Goal: Transaction & Acquisition: Purchase product/service

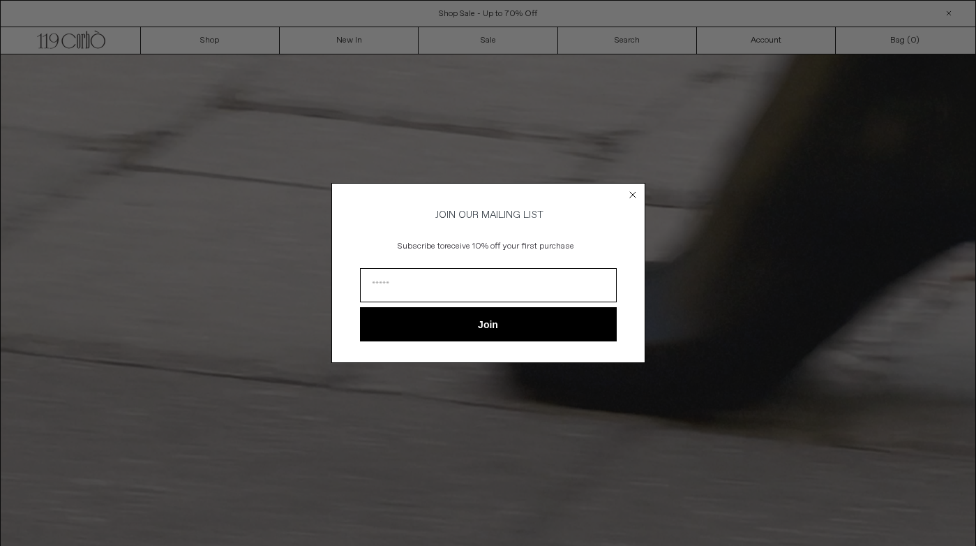
click at [632, 195] on circle "Close dialog" at bounding box center [632, 194] width 13 height 13
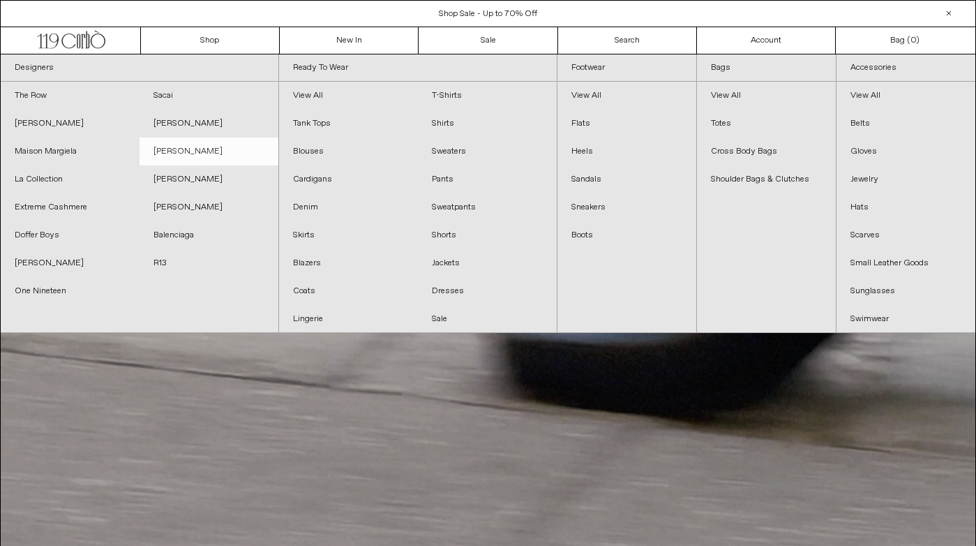
click at [196, 149] on link "[PERSON_NAME]" at bounding box center [209, 151] width 139 height 28
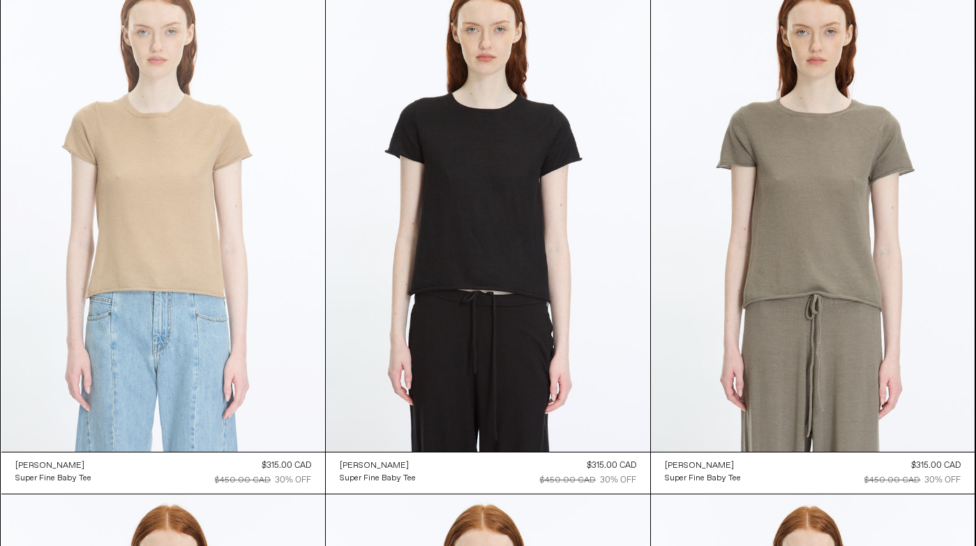
scroll to position [4883, 0]
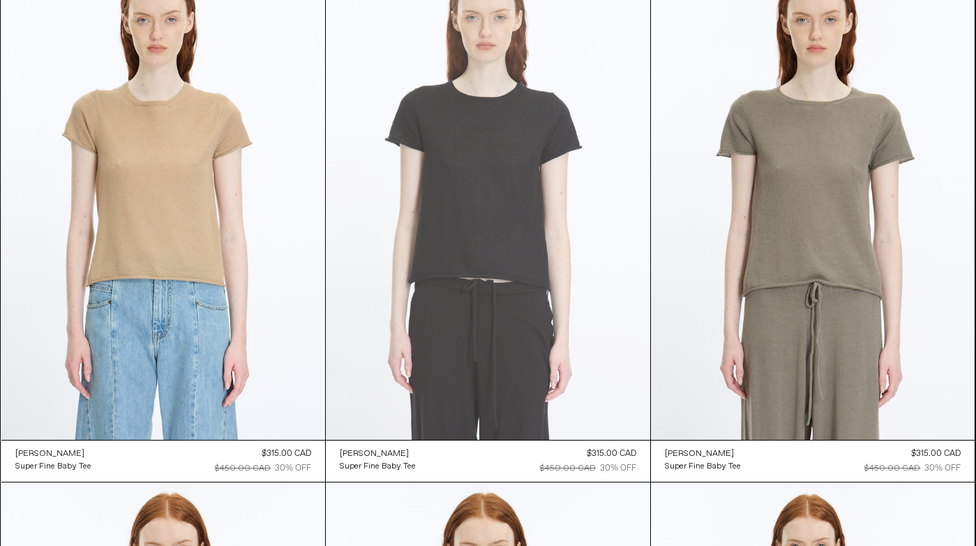
click at [464, 222] on at bounding box center [488, 196] width 325 height 486
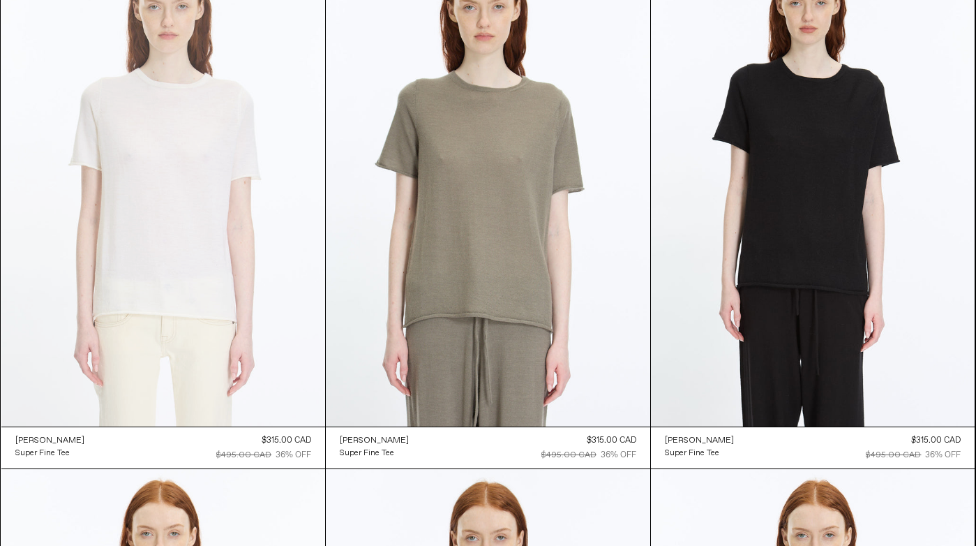
scroll to position [5428, 0]
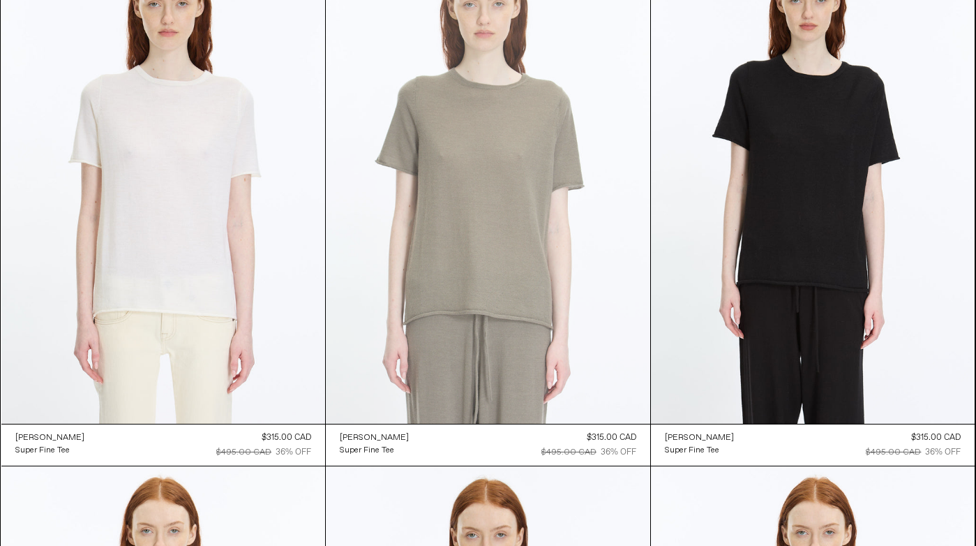
click at [498, 182] on at bounding box center [488, 180] width 325 height 486
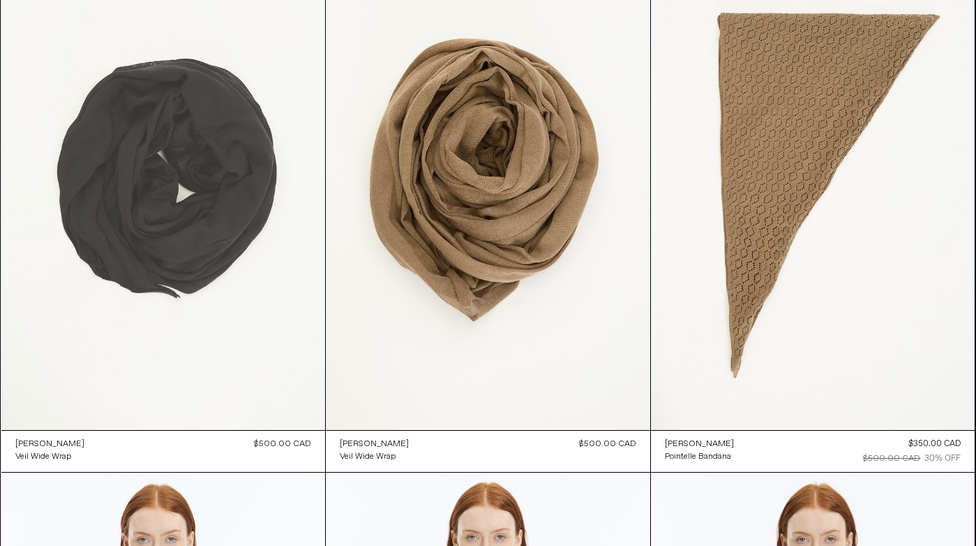
scroll to position [4361, 0]
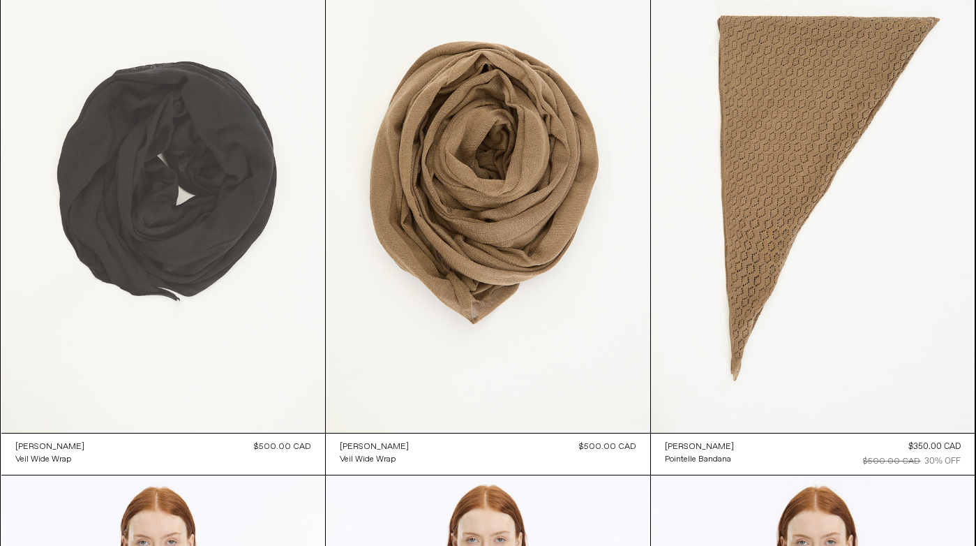
click at [174, 144] on at bounding box center [163, 189] width 325 height 486
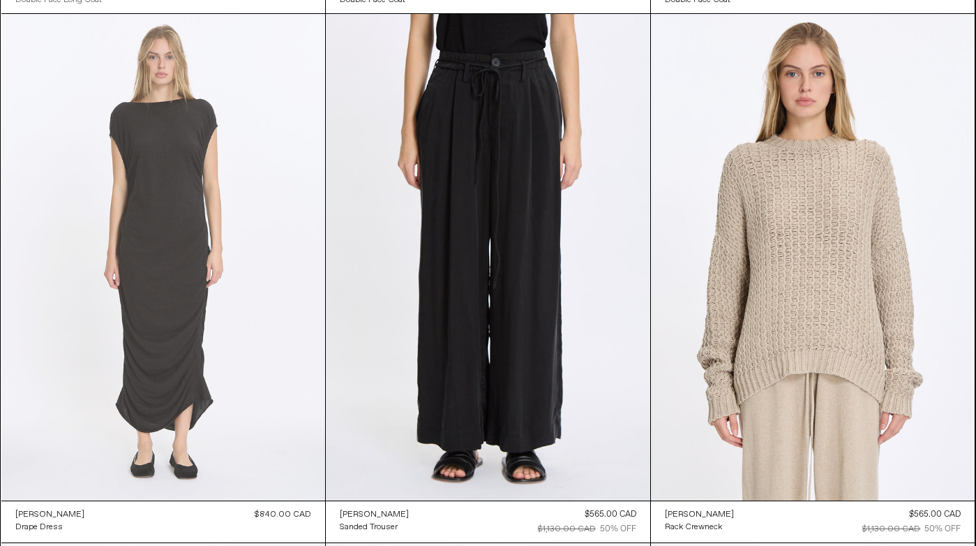
scroll to position [1634, 0]
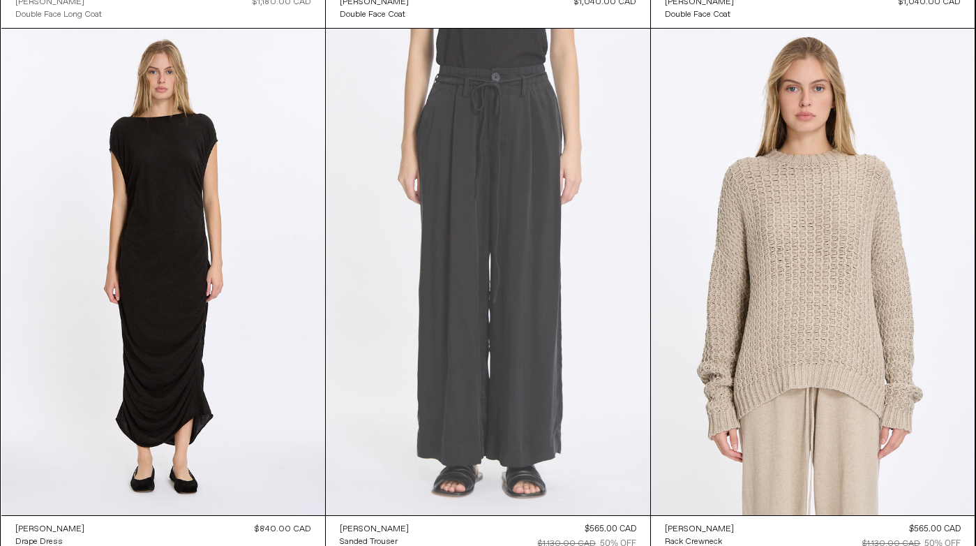
click at [413, 74] on at bounding box center [488, 272] width 325 height 486
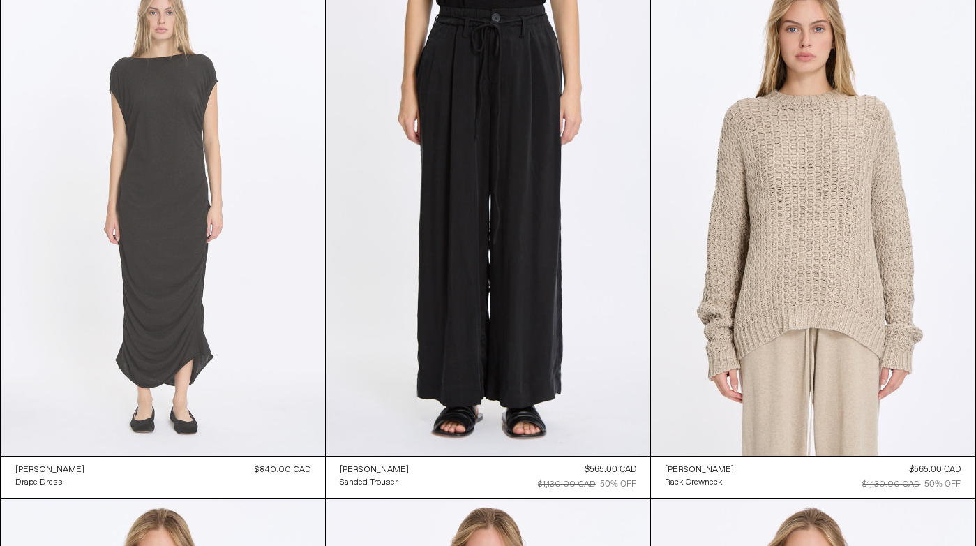
scroll to position [1697, 0]
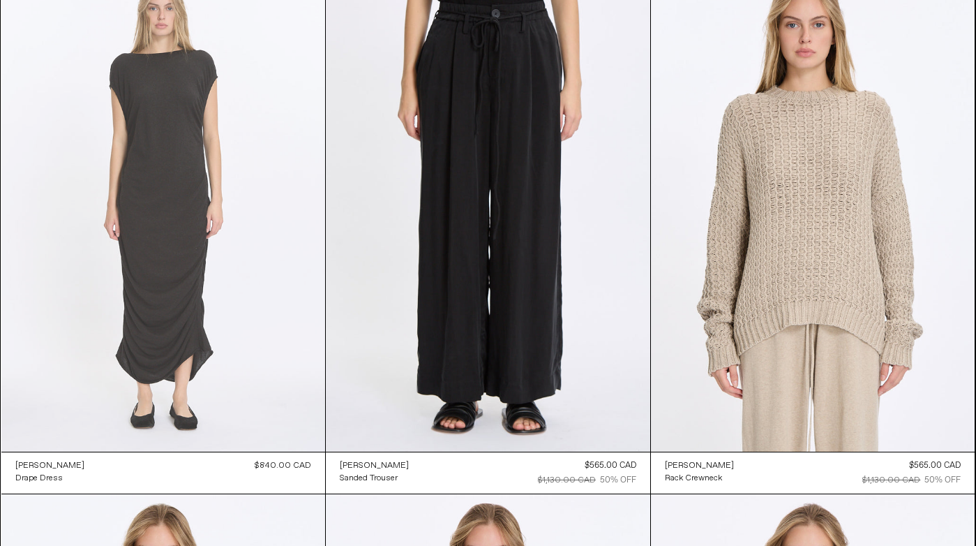
click at [173, 278] on at bounding box center [163, 208] width 325 height 486
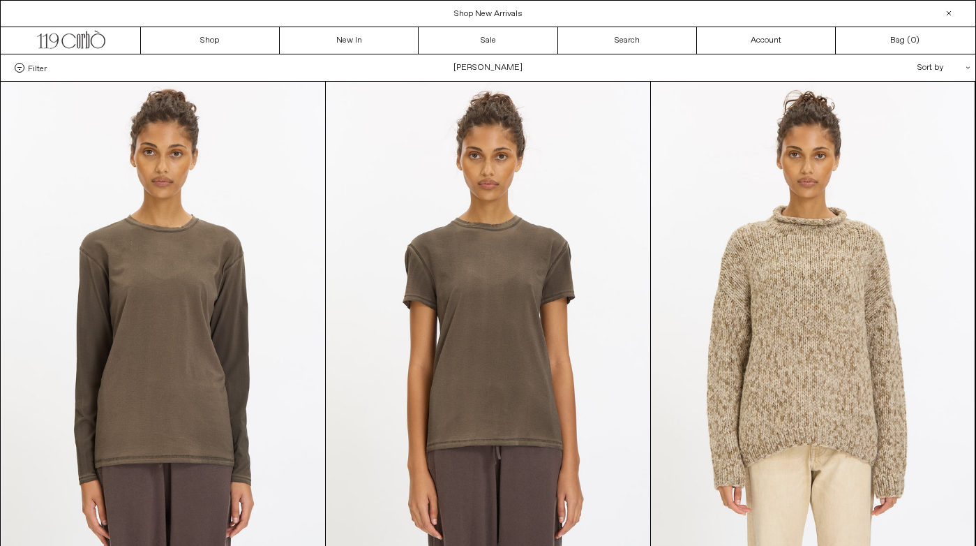
scroll to position [0, 0]
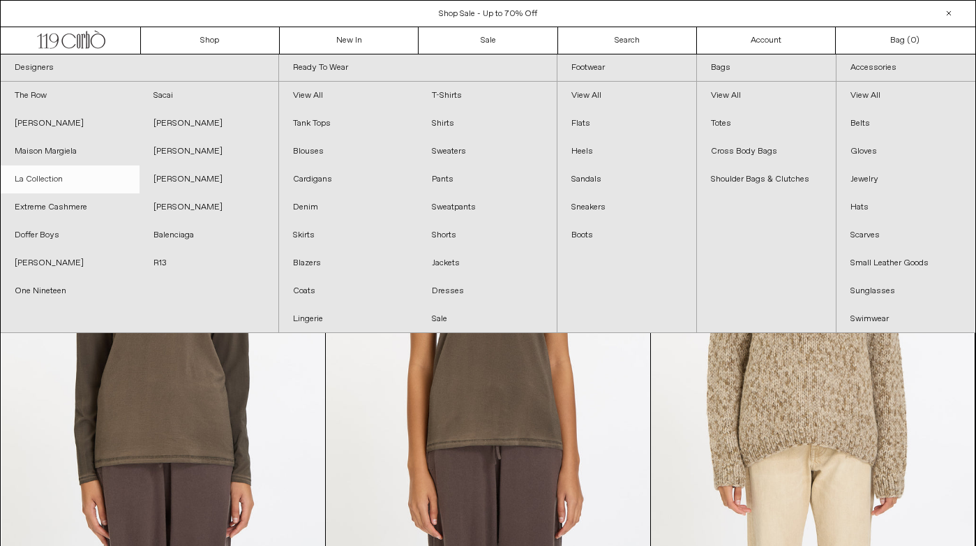
click at [42, 174] on link "La Collection" at bounding box center [70, 179] width 139 height 28
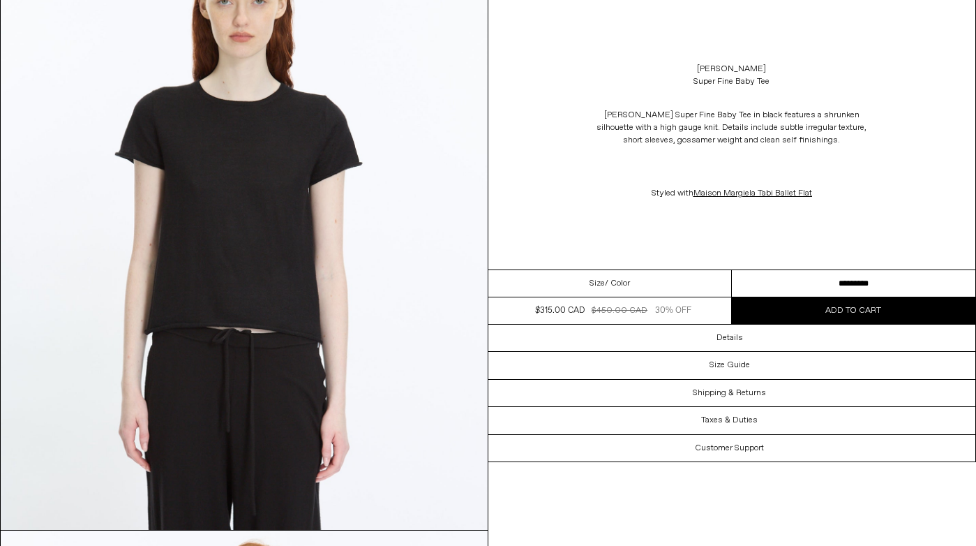
scroll to position [165, 0]
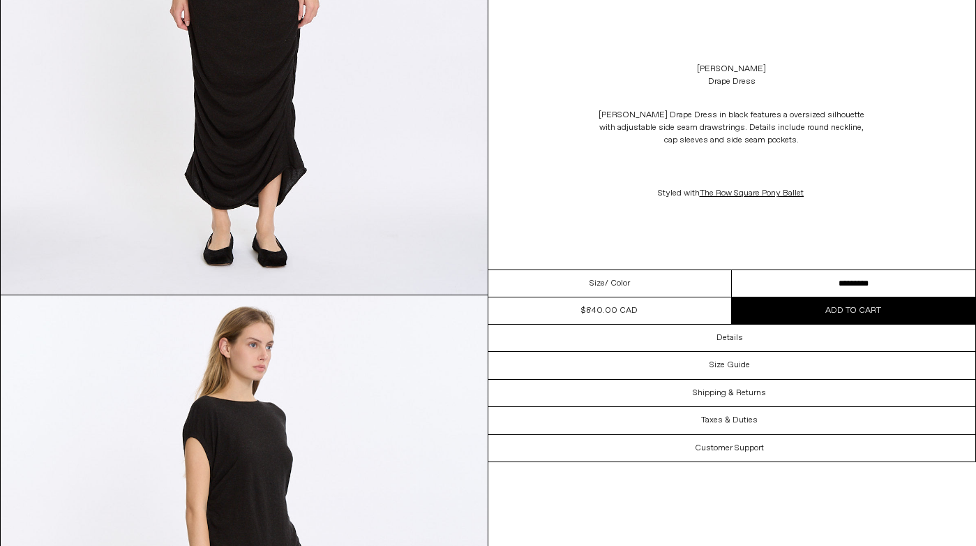
scroll to position [400, 0]
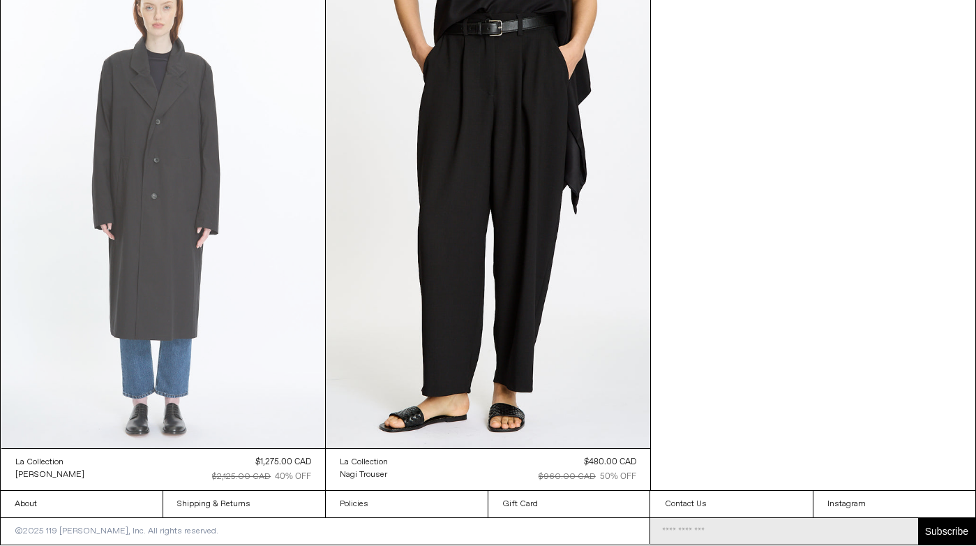
scroll to position [1701, 0]
click at [137, 283] on at bounding box center [163, 205] width 325 height 486
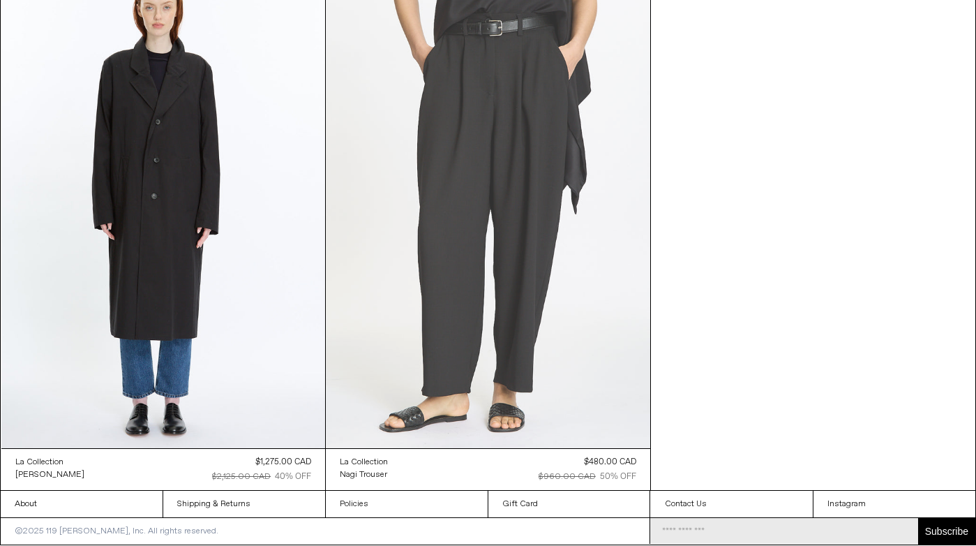
click at [449, 150] on at bounding box center [488, 205] width 325 height 486
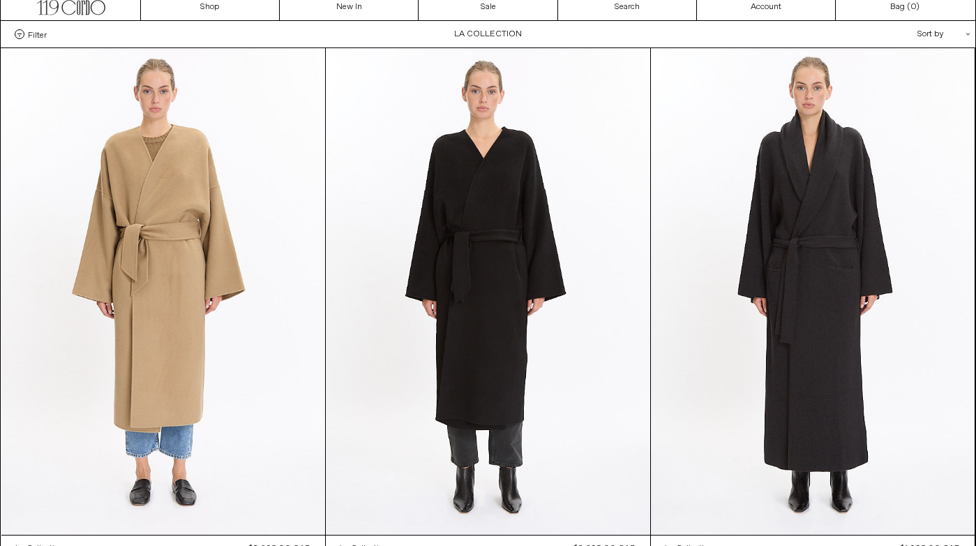
scroll to position [47, 0]
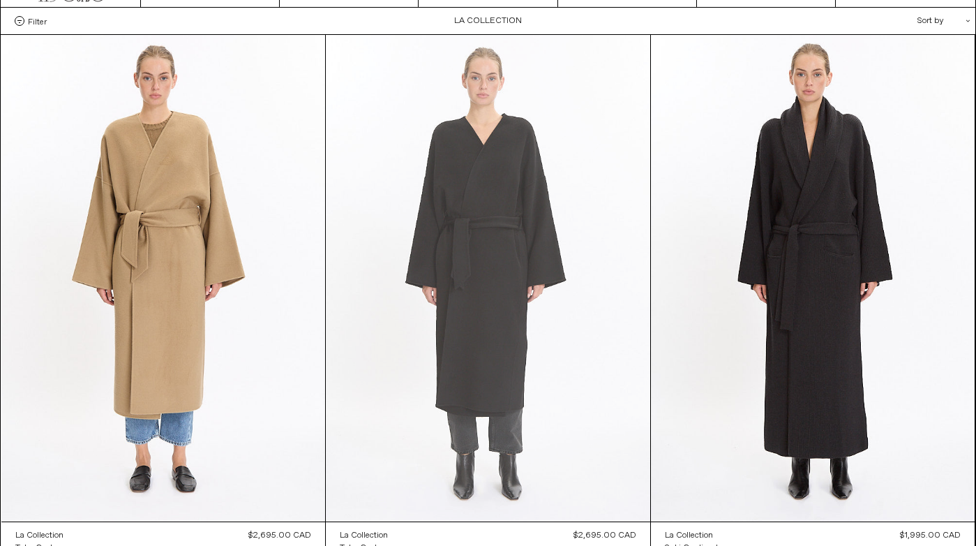
click at [483, 219] on at bounding box center [488, 278] width 325 height 486
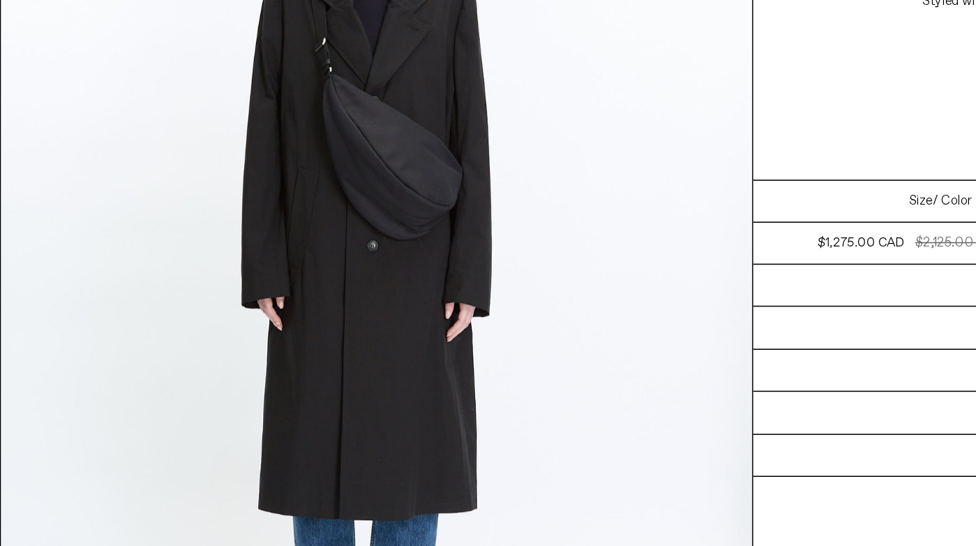
scroll to position [2461, 0]
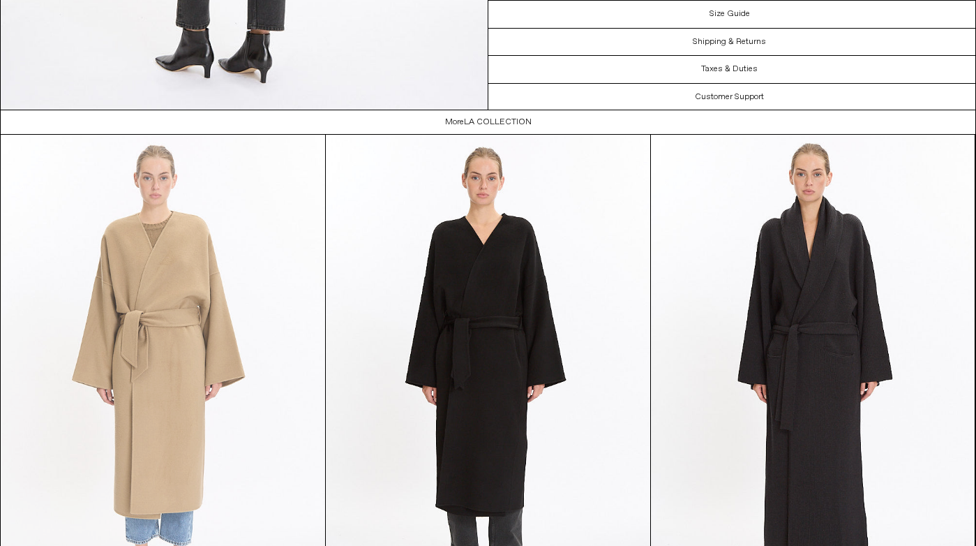
scroll to position [1814, 0]
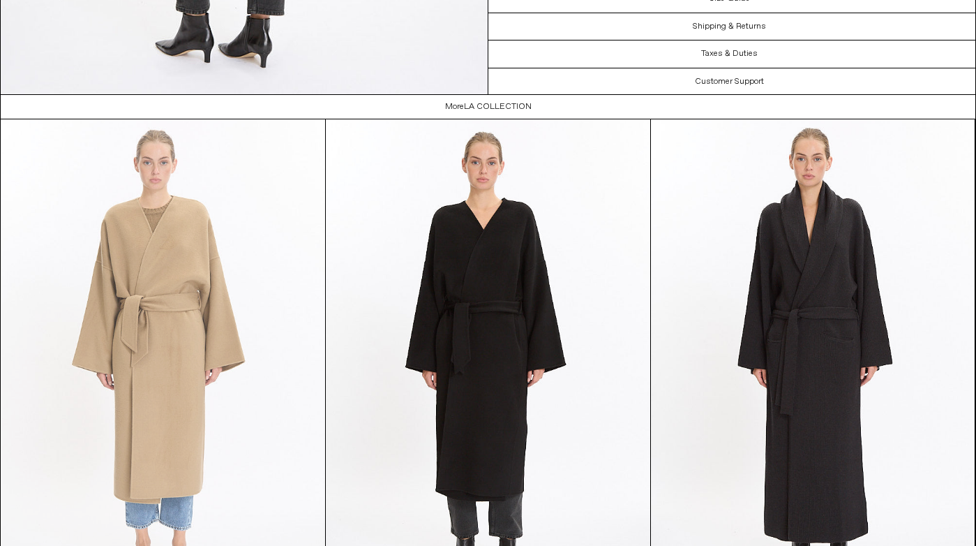
click at [165, 283] on at bounding box center [163, 362] width 325 height 486
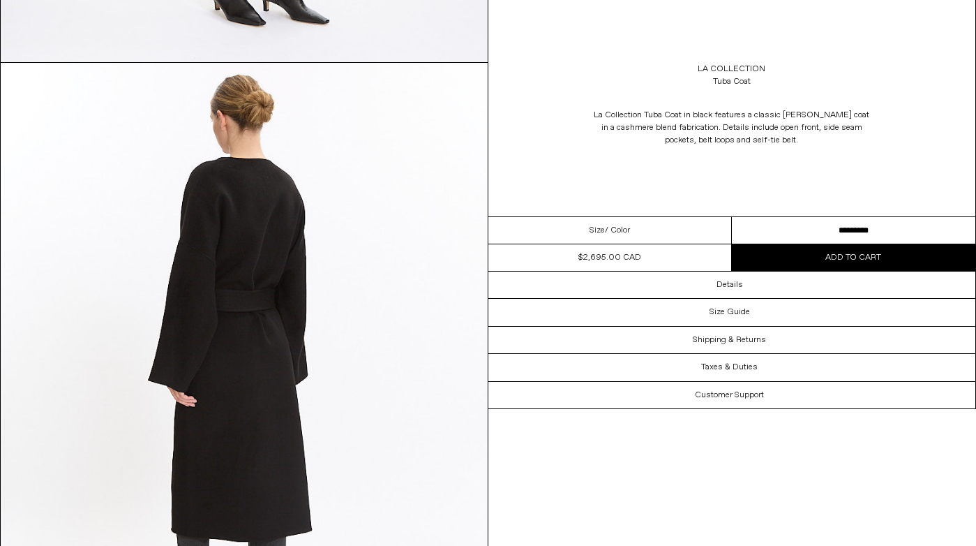
scroll to position [1223, 0]
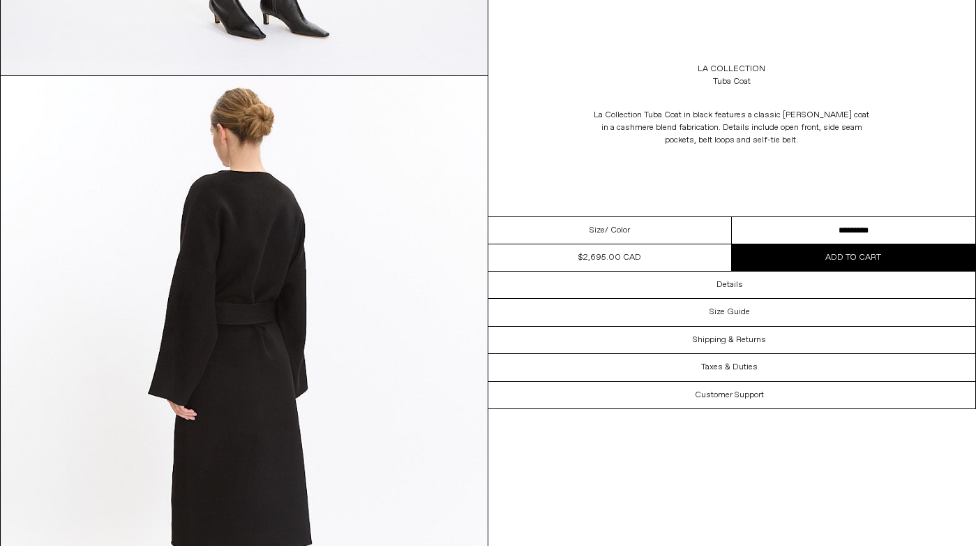
click at [278, 355] on img at bounding box center [244, 380] width 487 height 609
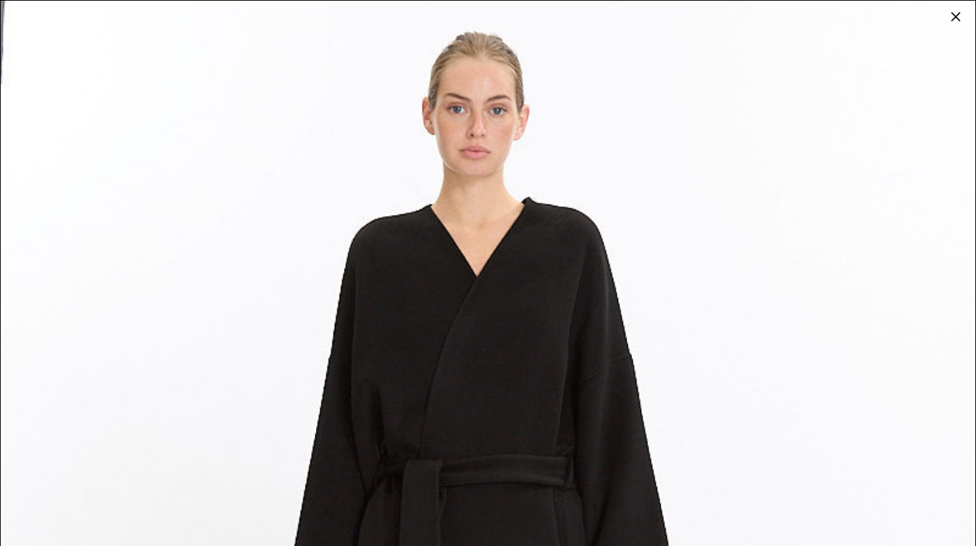
scroll to position [0, 0]
click at [955, 18] on div at bounding box center [956, 17] width 20 height 20
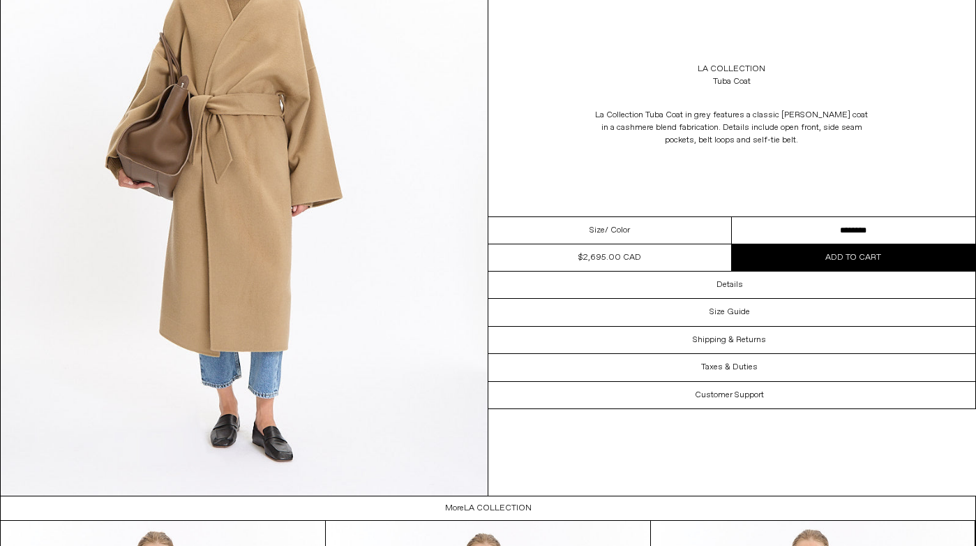
scroll to position [2023, 0]
